Goal: Transaction & Acquisition: Purchase product/service

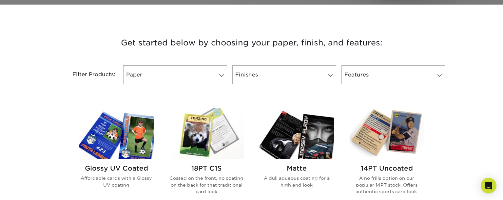
scroll to position [234, 0]
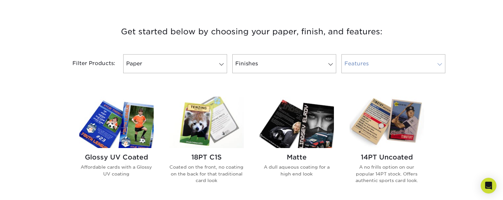
click at [368, 63] on link "Features" at bounding box center [393, 63] width 104 height 19
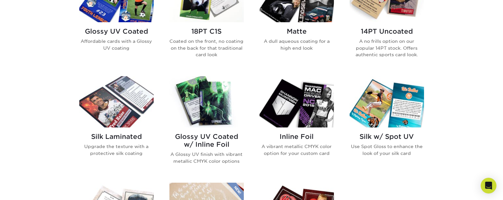
scroll to position [366, 0]
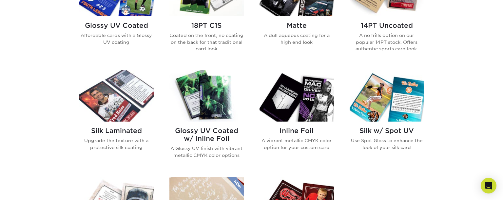
click at [292, 108] on img at bounding box center [296, 95] width 74 height 51
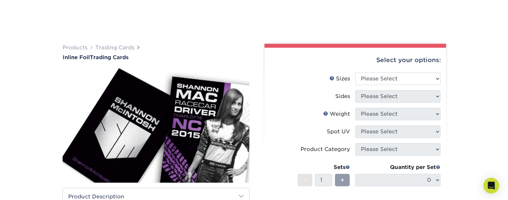
scroll to position [45, 0]
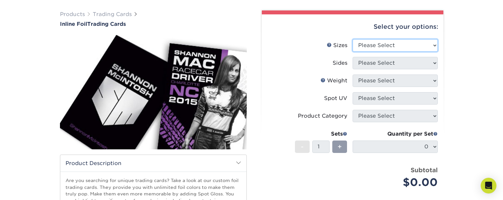
click at [380, 51] on select "Please Select 2.5" x 3.5"" at bounding box center [394, 45] width 85 height 12
select select "2.50x3.50"
click at [352, 39] on select "Please Select 2.5" x 3.5"" at bounding box center [394, 45] width 85 height 12
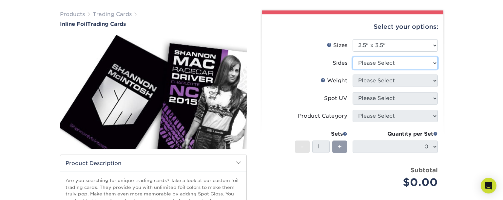
click at [363, 65] on select "Please Select Print Both Sides - Foil Back Only Print Both Sides - Foil Both Si…" at bounding box center [394, 63] width 85 height 12
select select "e9e9dfb3-fba1-4d60-972c-fd9ca5904d33"
click at [352, 57] on select "Please Select Print Both Sides - Foil Back Only Print Both Sides - Foil Both Si…" at bounding box center [394, 63] width 85 height 12
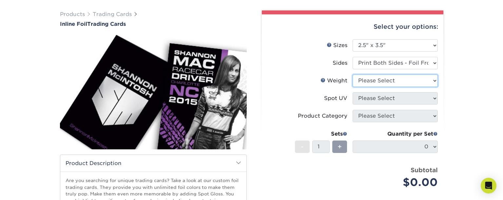
click at [384, 82] on select "Please Select 16PT" at bounding box center [394, 81] width 85 height 12
select select "16PT"
click at [352, 75] on select "Please Select 16PT" at bounding box center [394, 81] width 85 height 12
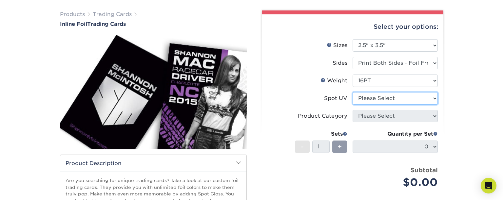
click at [388, 99] on select "Please Select No Spot UV Front and Back (Both Sides) Front Only Back Only" at bounding box center [394, 98] width 85 height 12
select select "3"
click at [352, 92] on select "Please Select No Spot UV Front and Back (Both Sides) Front Only Back Only" at bounding box center [394, 98] width 85 height 12
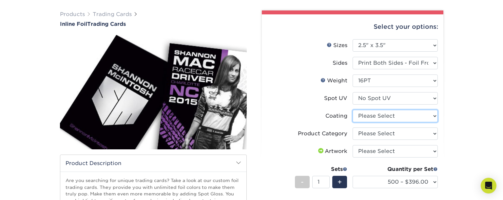
click at [356, 120] on select at bounding box center [394, 116] width 85 height 12
select select "3e7618de-abca-4bda-9f97-8b9129e913d8"
click at [352, 110] on select at bounding box center [394, 116] width 85 height 12
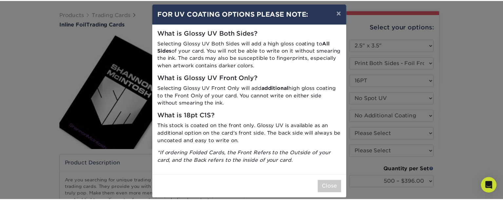
scroll to position [14, 0]
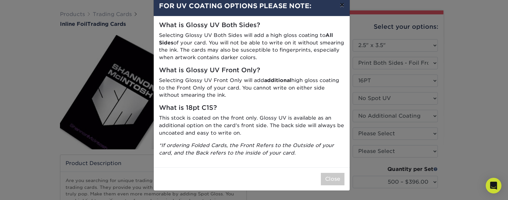
click at [338, 9] on button "×" at bounding box center [341, 5] width 15 height 18
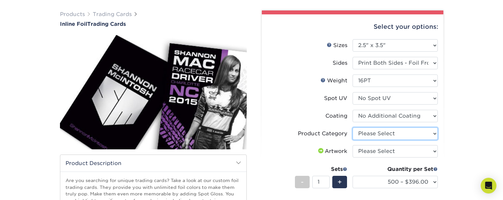
click at [373, 136] on select "Please Select Trading Cards" at bounding box center [394, 134] width 85 height 12
select select "c2f9bce9-36c2-409d-b101-c29d9d031e18"
click at [352, 128] on select "Please Select Trading Cards" at bounding box center [394, 134] width 85 height 12
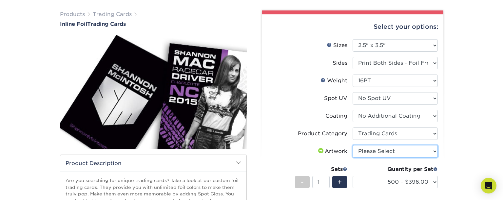
click at [365, 149] on select "Please Select I will upload files I need a design - $100" at bounding box center [394, 151] width 85 height 12
select select "upload"
click at [352, 145] on select "Please Select I will upload files I need a design - $100" at bounding box center [394, 151] width 85 height 12
click at [291, 144] on li "Product Category Please Select Trading Cards" at bounding box center [352, 137] width 170 height 18
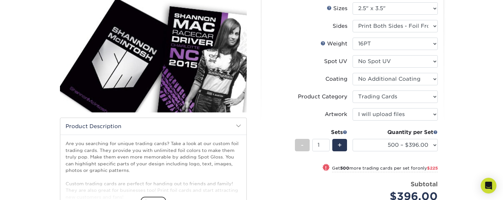
scroll to position [89, 0]
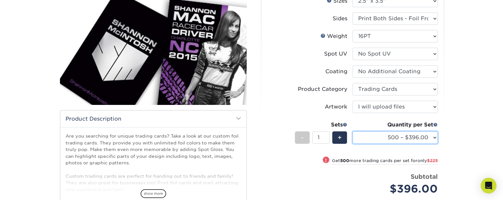
click at [379, 142] on select "500 – $396.00 1000 – $621.00 2500 – $896.00 5000 – $1262.00" at bounding box center [394, 138] width 85 height 12
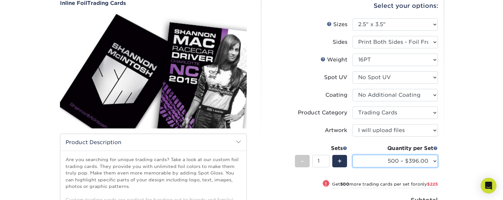
scroll to position [0, 0]
